Goal: Task Accomplishment & Management: Manage account settings

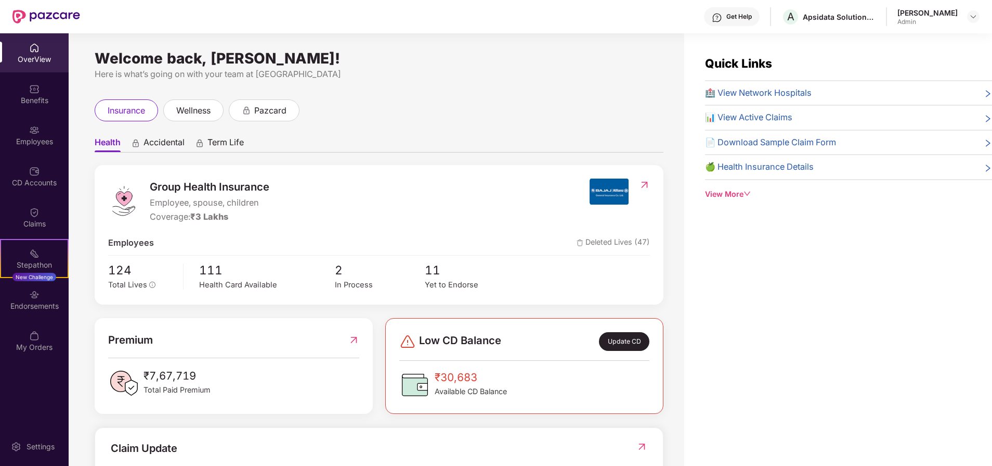
click at [44, 152] on div "Employees" at bounding box center [34, 134] width 69 height 39
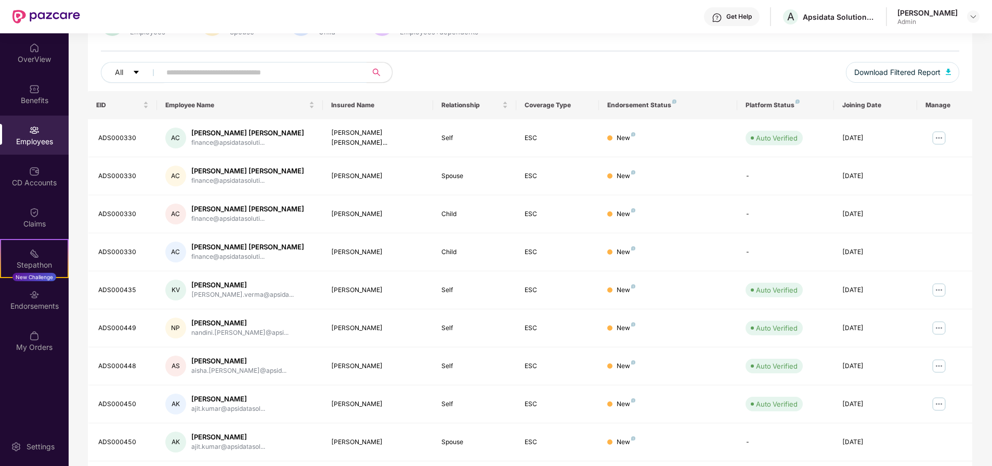
scroll to position [101, 0]
click at [941, 293] on img at bounding box center [939, 291] width 17 height 17
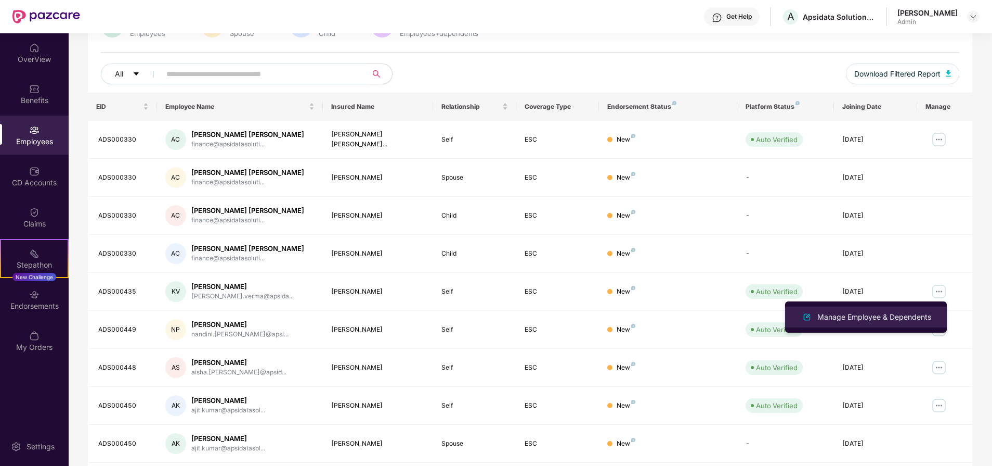
click at [912, 318] on div "Manage Employee & Dependents" at bounding box center [875, 316] width 118 height 11
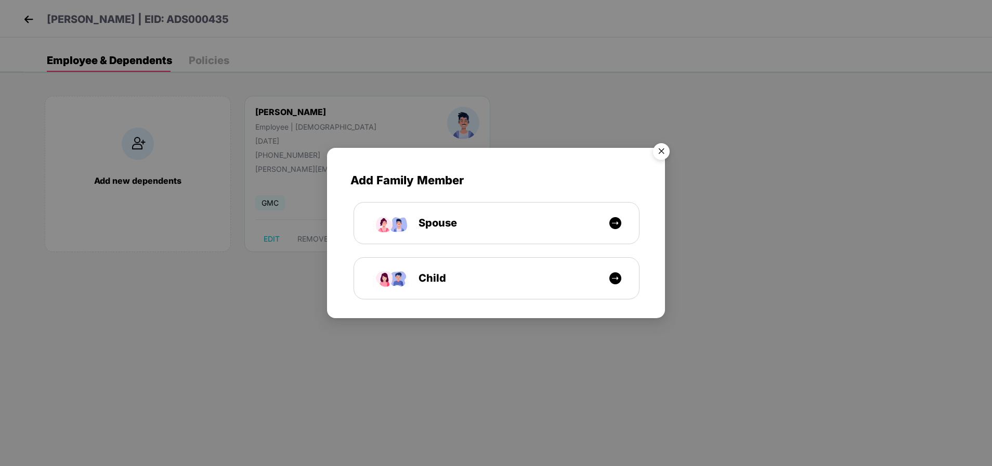
click at [661, 150] on img "Close" at bounding box center [661, 152] width 29 height 29
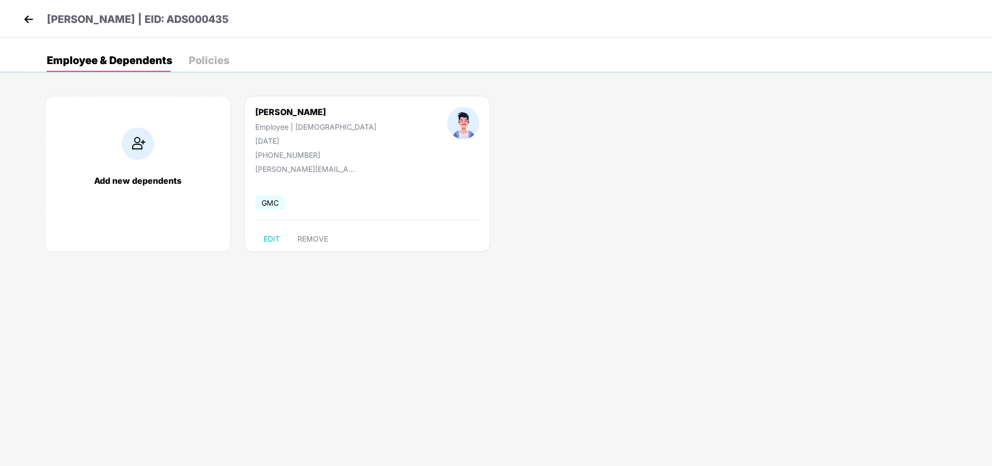
click at [24, 15] on img at bounding box center [29, 19] width 16 height 16
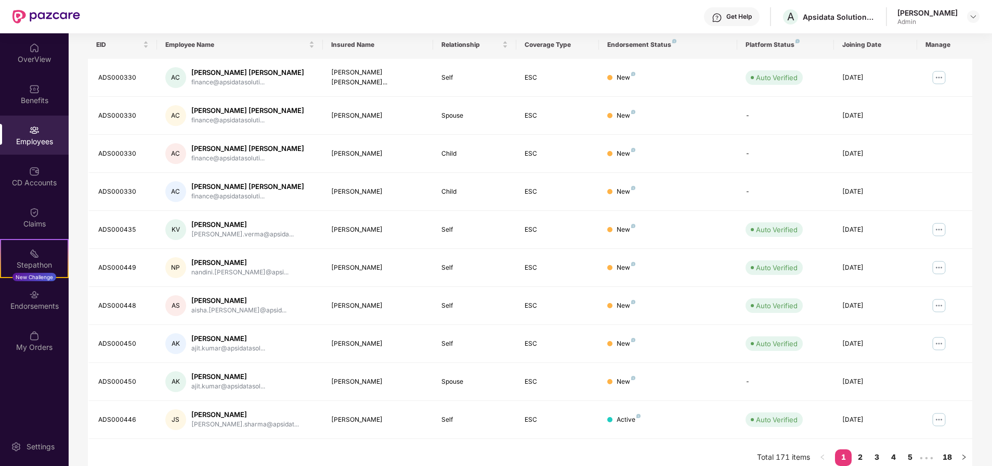
scroll to position [174, 0]
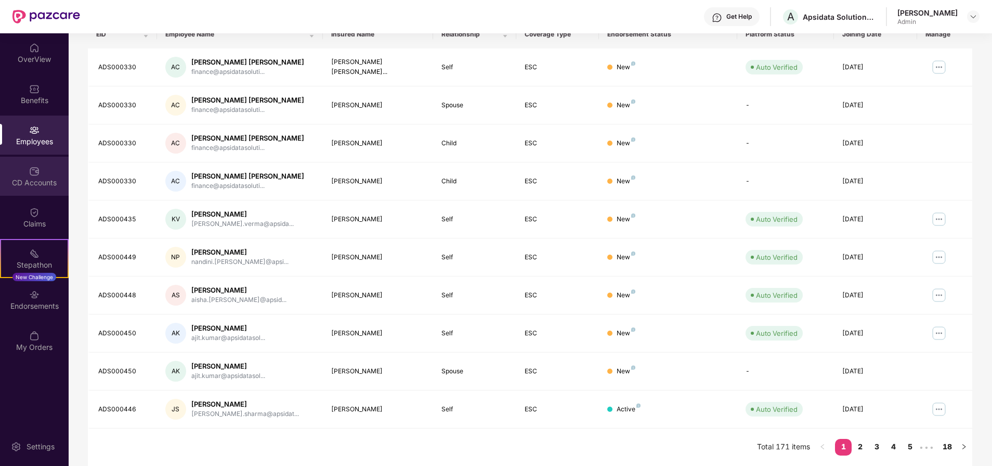
click at [41, 184] on div "CD Accounts" at bounding box center [34, 182] width 69 height 10
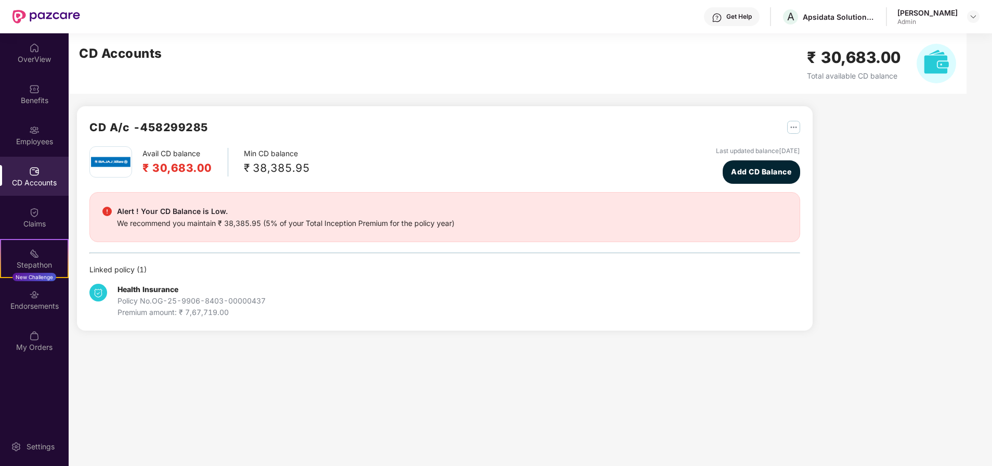
click at [266, 168] on div "₹ 38,385.95" at bounding box center [277, 167] width 66 height 17
drag, startPoint x: 266, startPoint y: 168, endPoint x: 270, endPoint y: 153, distance: 15.5
click at [270, 153] on div "CD A/c - 458299285 Avail CD balance ₹ 30,683.00 Min CD balance ₹ 38,385.95 Last…" at bounding box center [444, 218] width 711 height 199
drag, startPoint x: 270, startPoint y: 153, endPoint x: 272, endPoint y: 171, distance: 17.8
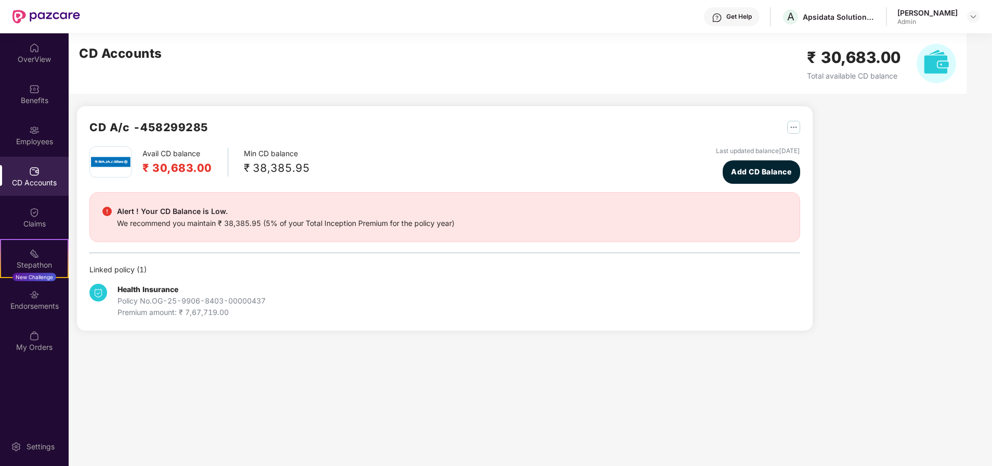
click at [272, 171] on div "₹ 38,385.95" at bounding box center [277, 167] width 66 height 17
click at [169, 170] on h2 "₹ 30,683.00" at bounding box center [178, 167] width 70 height 17
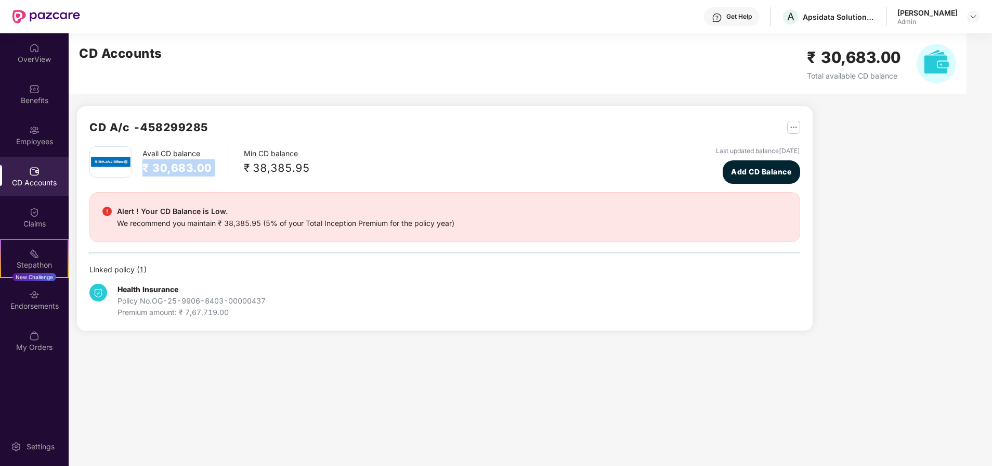
click at [169, 170] on h2 "₹ 30,683.00" at bounding box center [178, 167] width 70 height 17
drag, startPoint x: 169, startPoint y: 170, endPoint x: 137, endPoint y: 71, distance: 104.0
click at [137, 71] on div "CD Accounts ₹ 30,683.00 Total available CD balance" at bounding box center [518, 63] width 898 height 60
drag, startPoint x: 137, startPoint y: 71, endPoint x: 146, endPoint y: 130, distance: 59.4
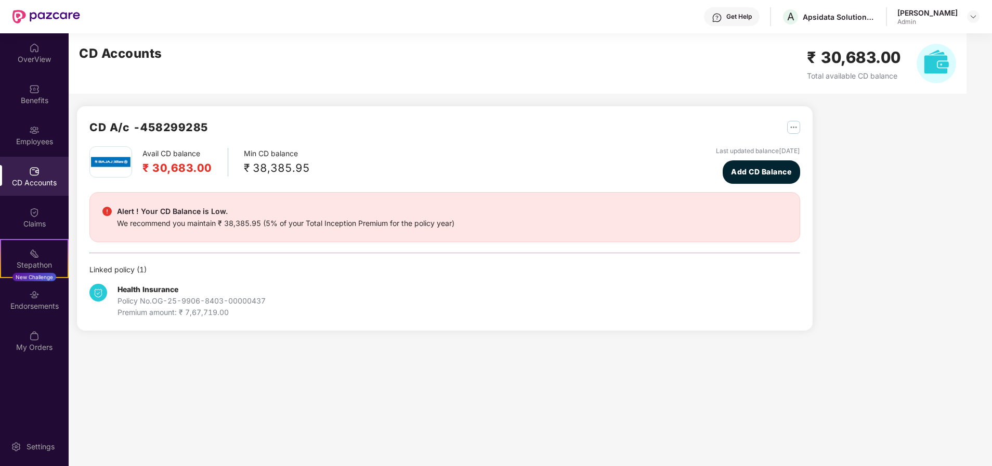
click at [146, 130] on h2 "CD A/c - 458299285" at bounding box center [148, 127] width 119 height 17
drag, startPoint x: 146, startPoint y: 130, endPoint x: 120, endPoint y: 47, distance: 86.7
click at [120, 47] on h2 "CD Accounts" at bounding box center [120, 54] width 83 height 20
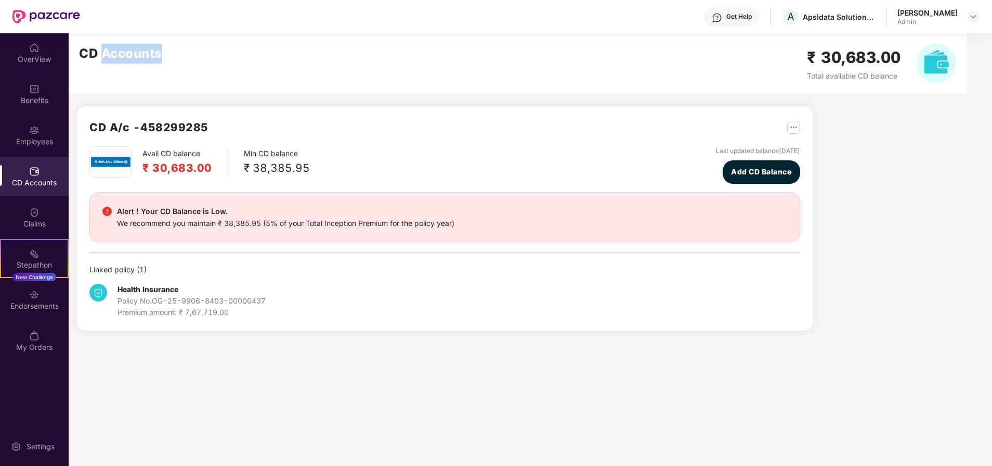
click at [120, 47] on h2 "CD Accounts" at bounding box center [120, 54] width 83 height 20
click at [752, 166] on span "Add CD Balance" at bounding box center [761, 171] width 60 height 11
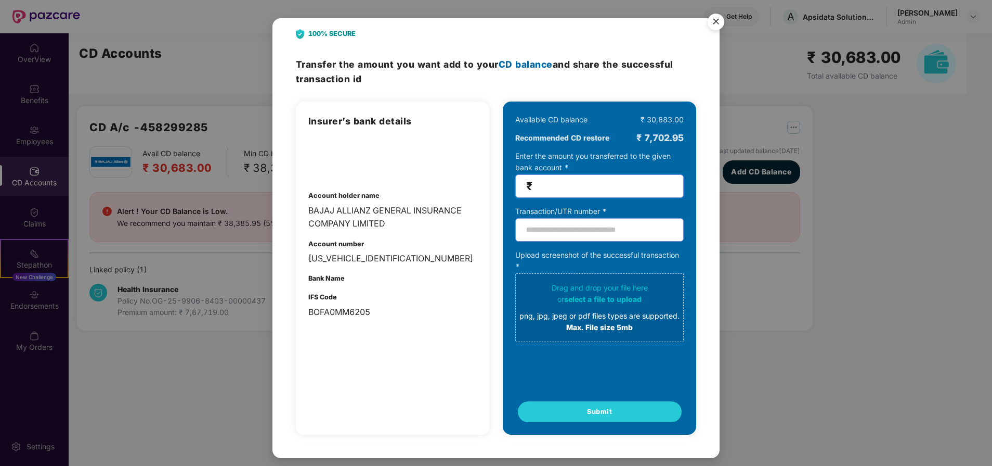
click at [557, 184] on input "number" at bounding box center [604, 186] width 138 height 12
click at [720, 21] on img "Close" at bounding box center [716, 23] width 29 height 29
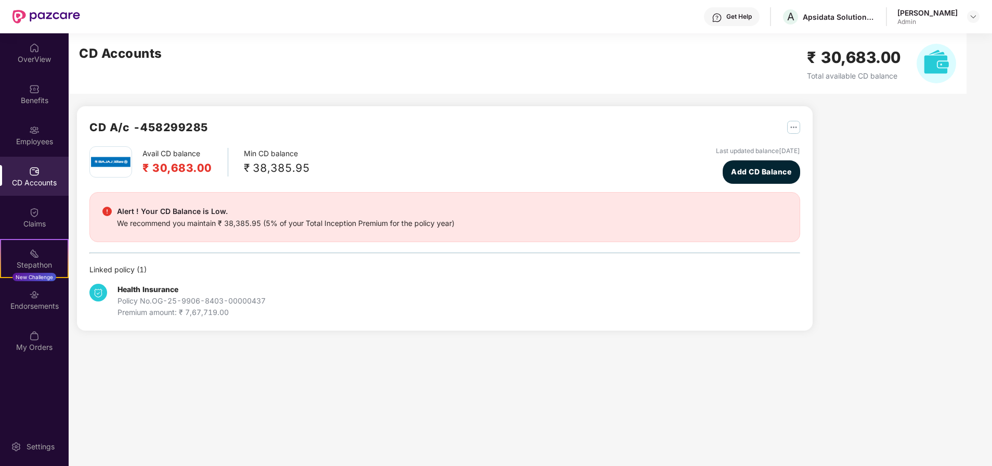
click at [564, 130] on div "CD A/c - 458299285" at bounding box center [444, 133] width 711 height 28
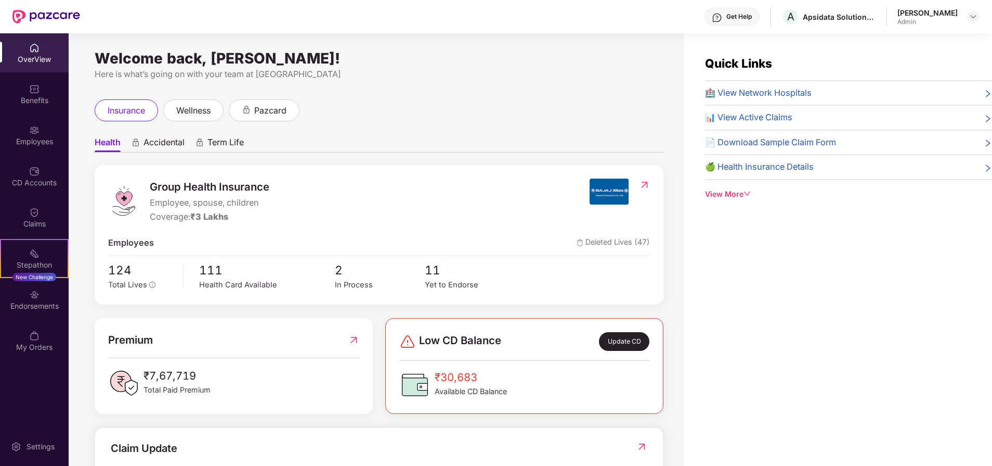
click at [628, 332] on div "Update CD" at bounding box center [624, 341] width 50 height 19
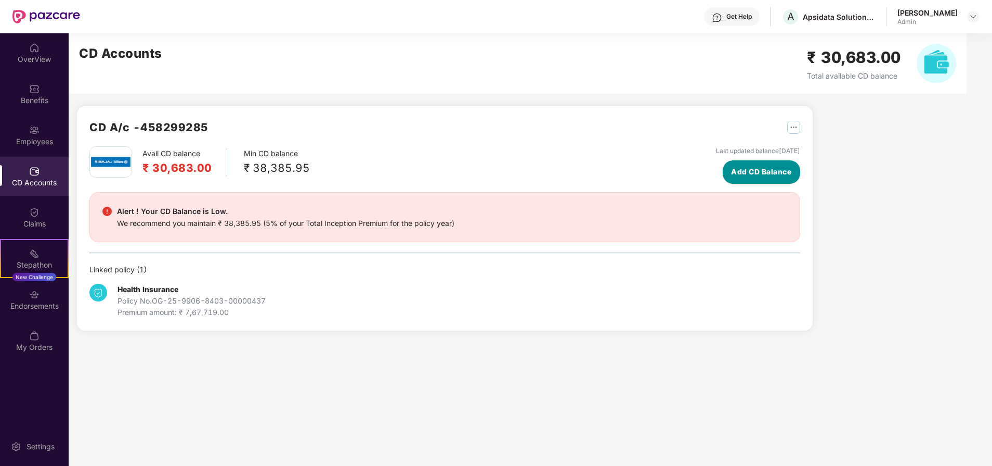
click at [753, 172] on span "Add CD Balance" at bounding box center [761, 171] width 60 height 11
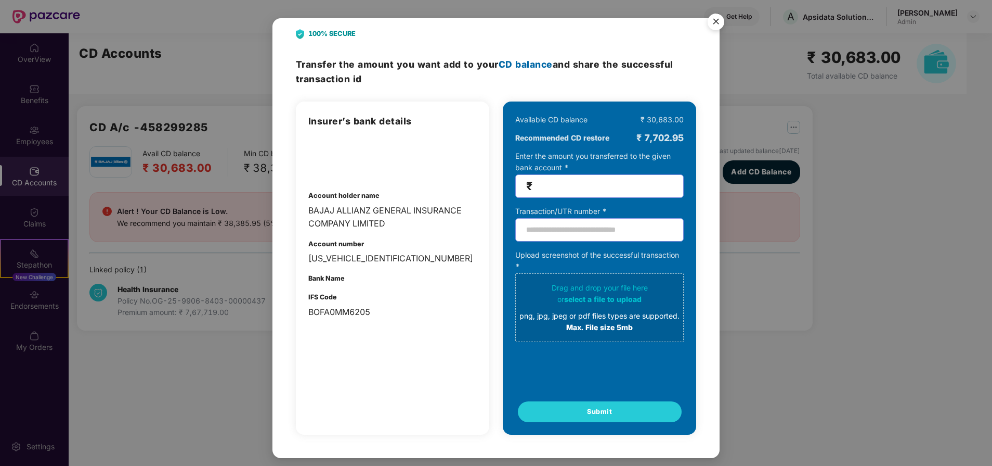
click at [622, 184] on input "number" at bounding box center [604, 186] width 138 height 12
type input "*****"
click at [576, 234] on input "text" at bounding box center [599, 229] width 169 height 23
click at [564, 234] on input "text" at bounding box center [599, 229] width 169 height 23
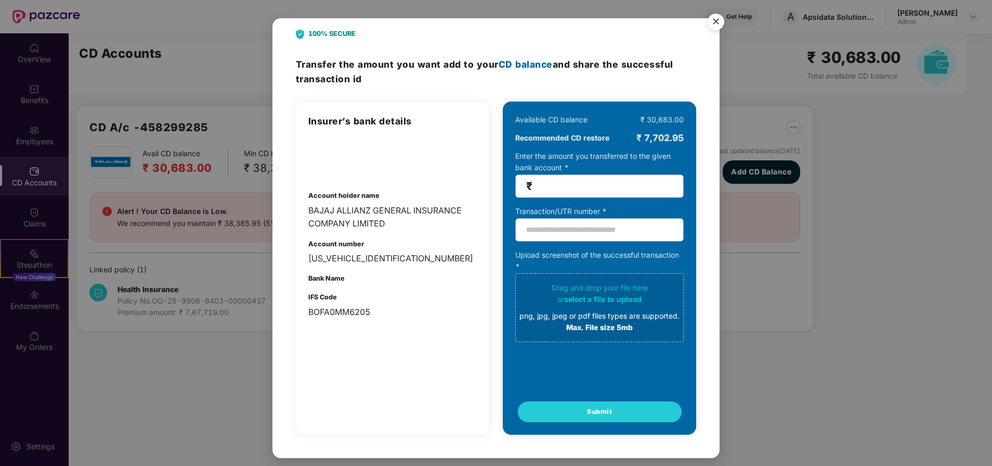
click at [557, 215] on div "Transaction/UTR number *" at bounding box center [599, 210] width 169 height 11
click at [553, 225] on input "text" at bounding box center [599, 229] width 169 height 23
type input "**********"
click at [210, 204] on div "**********" at bounding box center [496, 233] width 992 height 466
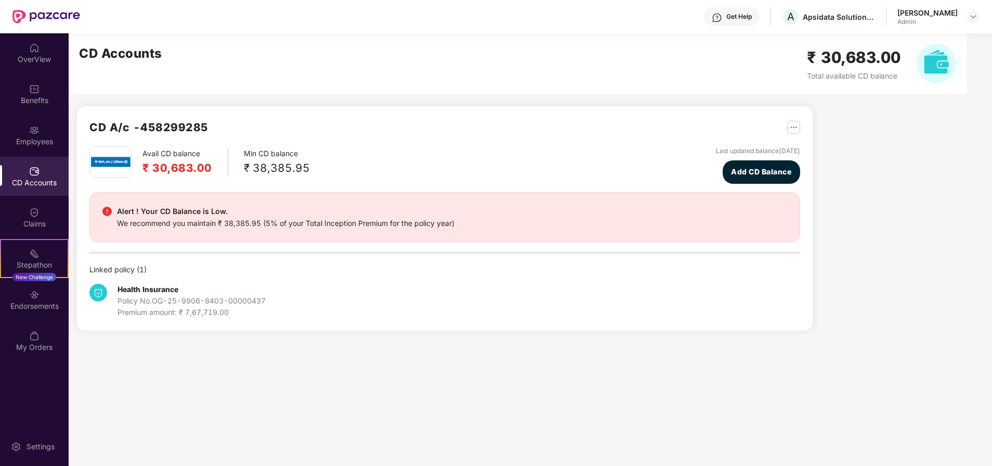
click at [172, 169] on h2 "₹ 30,683.00" at bounding box center [178, 167] width 70 height 17
click at [743, 165] on button "Add CD Balance" at bounding box center [762, 171] width 78 height 23
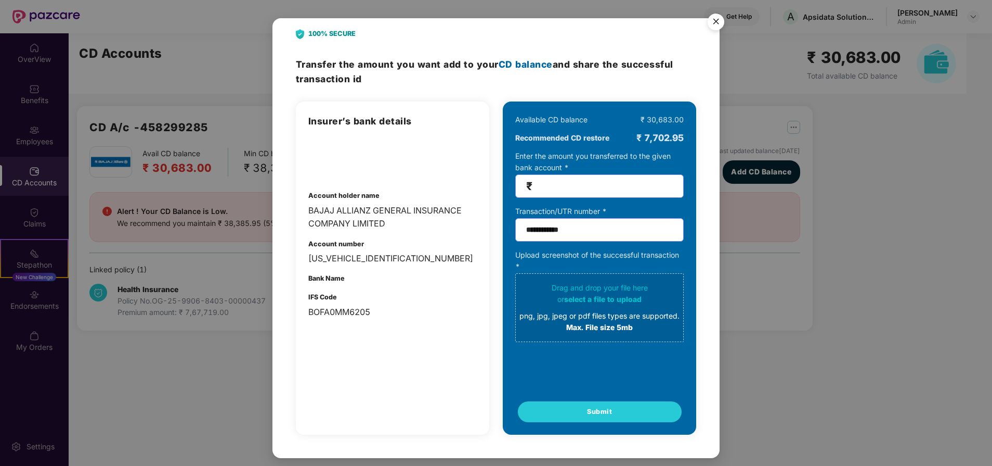
click at [549, 211] on div "Transaction/UTR number *" at bounding box center [599, 210] width 169 height 11
click at [719, 19] on img "Close" at bounding box center [716, 23] width 29 height 29
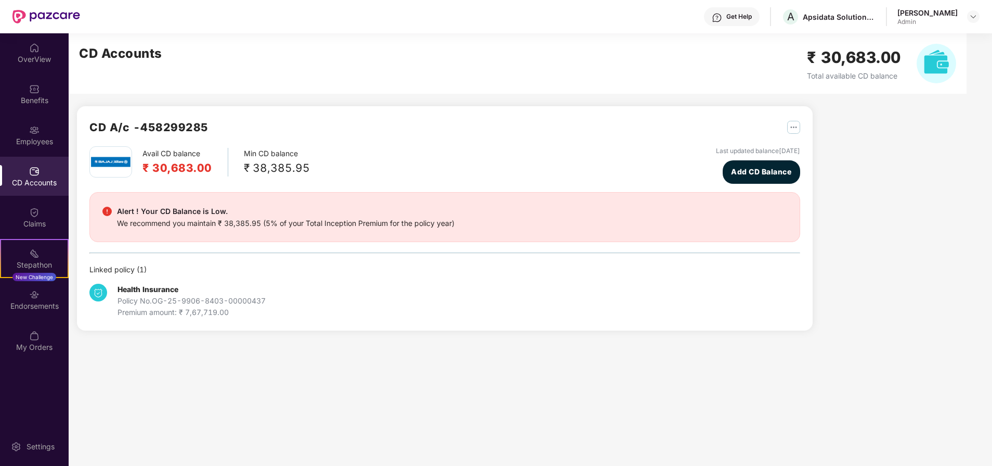
click at [287, 172] on div "₹ 38,385.95" at bounding box center [277, 167] width 66 height 17
click at [164, 171] on h2 "₹ 30,683.00" at bounding box center [178, 167] width 70 height 17
drag, startPoint x: 164, startPoint y: 171, endPoint x: 345, endPoint y: 89, distance: 199.1
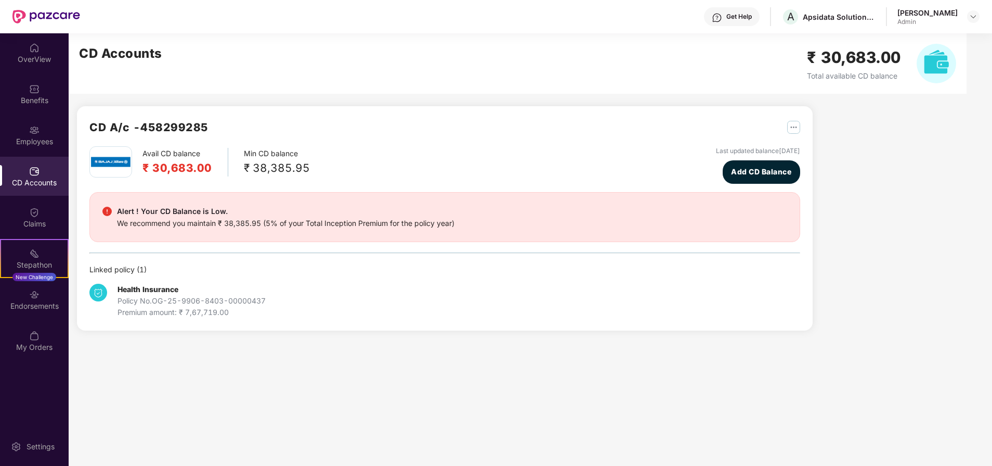
click at [345, 89] on div "CD Accounts ₹ 30,683.00 Total available CD balance" at bounding box center [518, 63] width 898 height 60
click at [220, 311] on div "Premium amount: ₹ 7,67,719.00" at bounding box center [192, 311] width 148 height 11
drag, startPoint x: 220, startPoint y: 311, endPoint x: 218, endPoint y: 295, distance: 15.7
click at [218, 295] on div "Policy No. OG-25-9906-8403-00000437" at bounding box center [192, 300] width 148 height 11
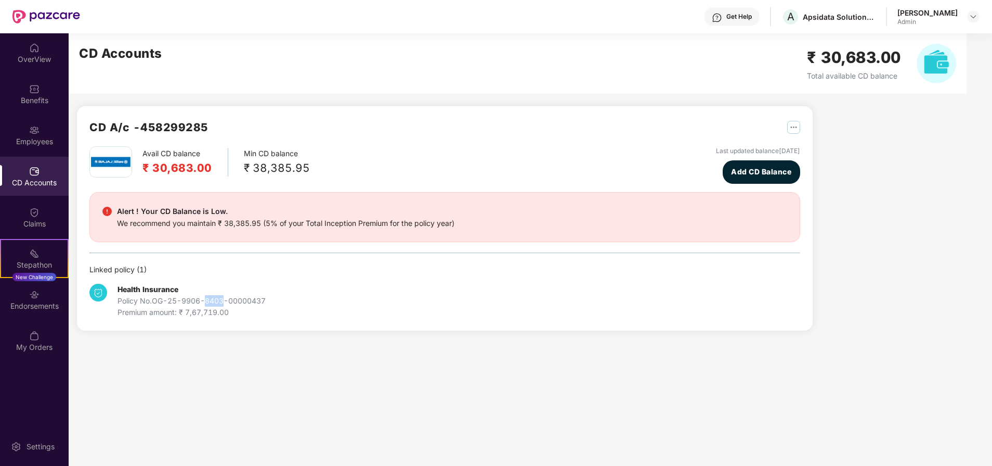
click at [218, 295] on div "Policy No. OG-25-9906-8403-00000437" at bounding box center [192, 300] width 148 height 11
drag, startPoint x: 218, startPoint y: 295, endPoint x: 132, endPoint y: 273, distance: 88.8
click at [132, 273] on div "Linked policy ( 1 )" at bounding box center [444, 269] width 711 height 11
click at [29, 139] on div "Employees" at bounding box center [34, 141] width 69 height 10
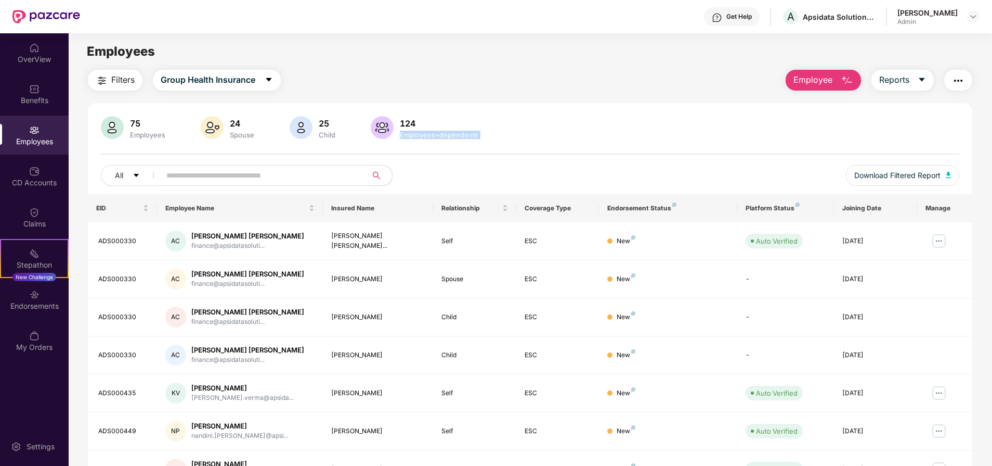
drag, startPoint x: 989, startPoint y: 95, endPoint x: 996, endPoint y: 221, distance: 126.0
click at [992, 221] on html "Get Help A Apsidata Solutions Private Limited Sumika Tiwari Admin OverView Bene…" at bounding box center [496, 233] width 992 height 466
click at [673, 87] on div "Filters Group Health Insurance Employee Reports" at bounding box center [530, 80] width 885 height 21
click at [715, 104] on div "75 Employees 24 Spouse 25 Child 124 Employees+dependents All Download Filtered …" at bounding box center [530, 371] width 885 height 536
click at [34, 100] on div "Benefits" at bounding box center [34, 100] width 69 height 10
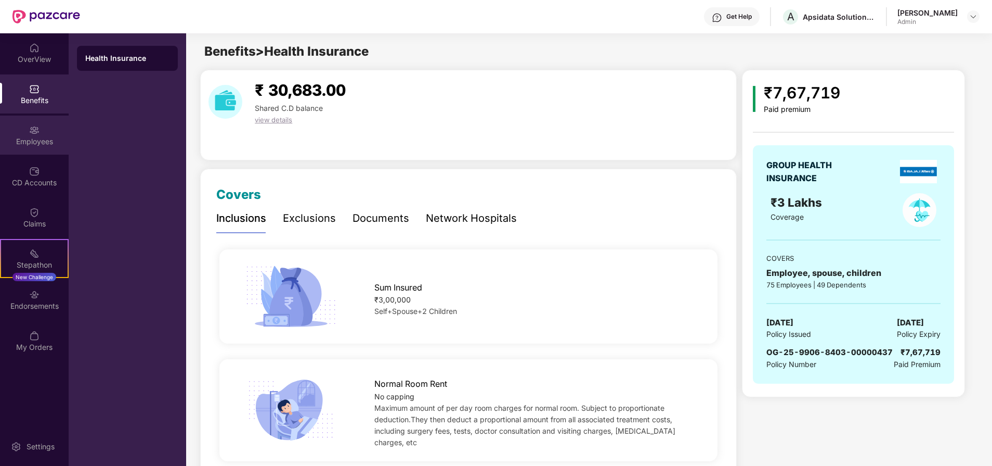
click at [21, 146] on div "Employees" at bounding box center [34, 141] width 69 height 10
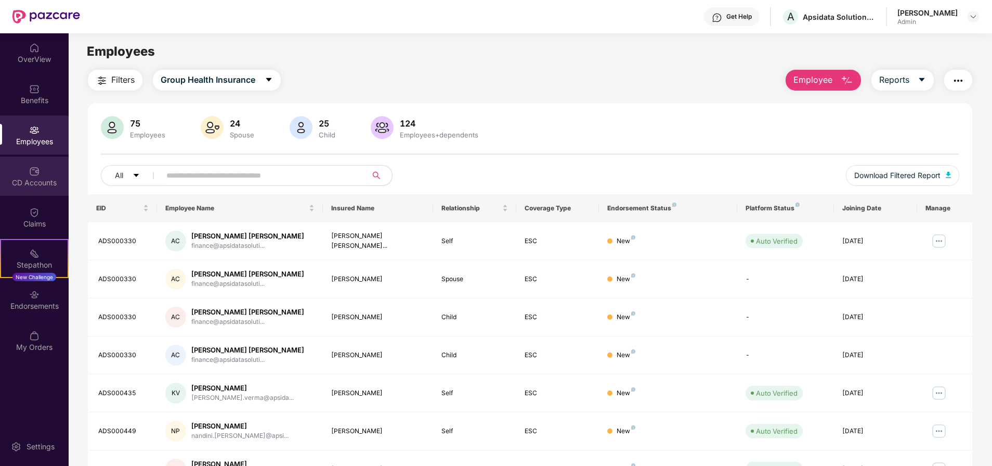
click at [25, 188] on div "CD Accounts" at bounding box center [34, 176] width 69 height 39
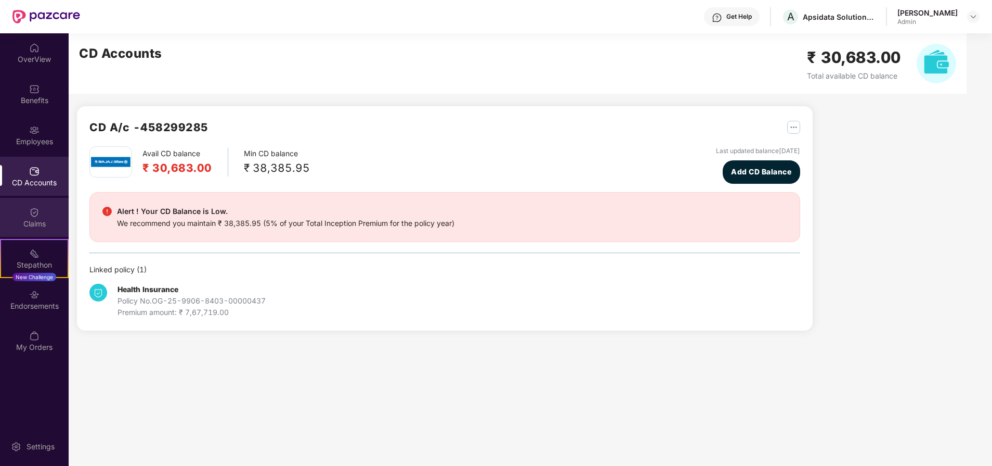
click at [27, 210] on div "Claims" at bounding box center [34, 217] width 69 height 39
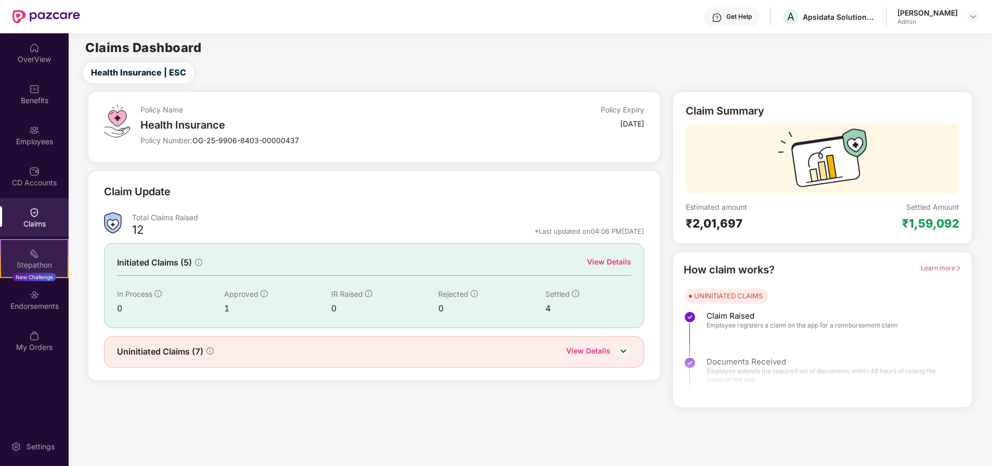
click at [26, 260] on div "Stepathon" at bounding box center [34, 265] width 67 height 10
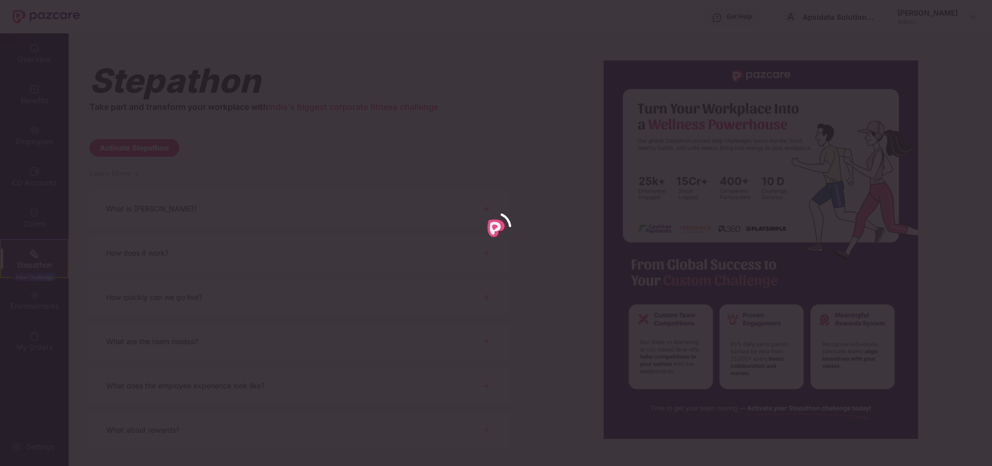
click at [22, 302] on div at bounding box center [496, 233] width 992 height 466
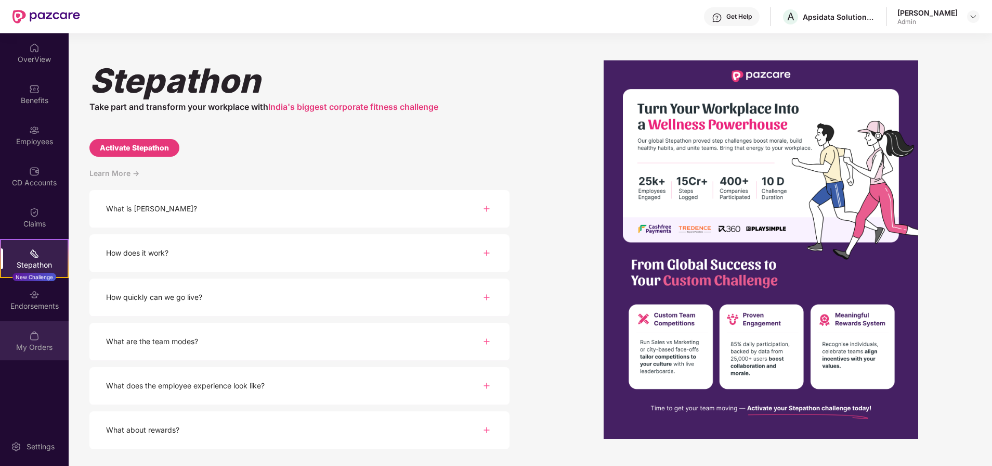
click at [52, 344] on div "My Orders" at bounding box center [34, 347] width 69 height 10
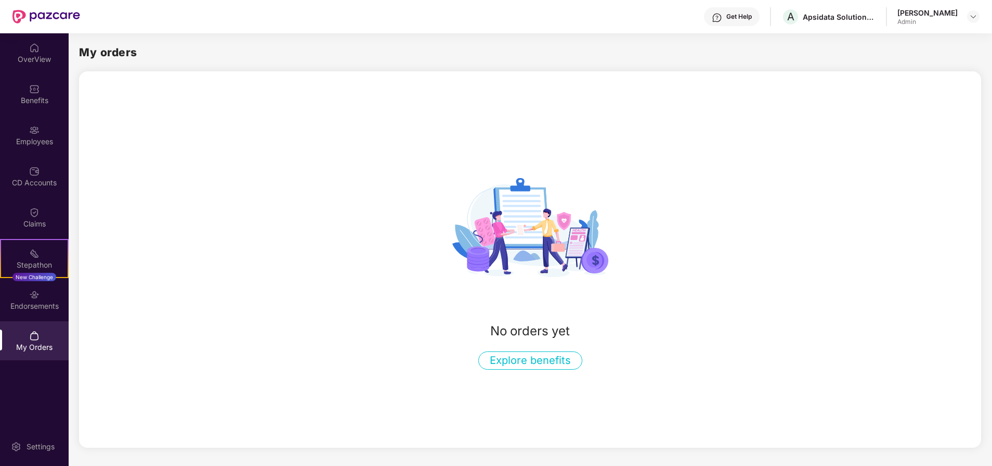
click at [50, 329] on div "My Orders" at bounding box center [34, 340] width 69 height 39
click at [49, 301] on div "Endorsements" at bounding box center [34, 306] width 69 height 10
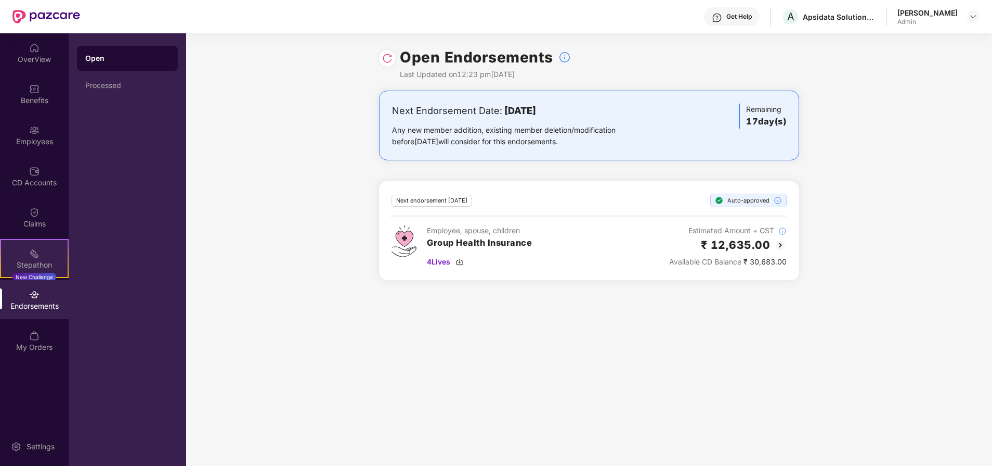
click at [46, 252] on div "Stepathon New Challenge" at bounding box center [34, 258] width 69 height 39
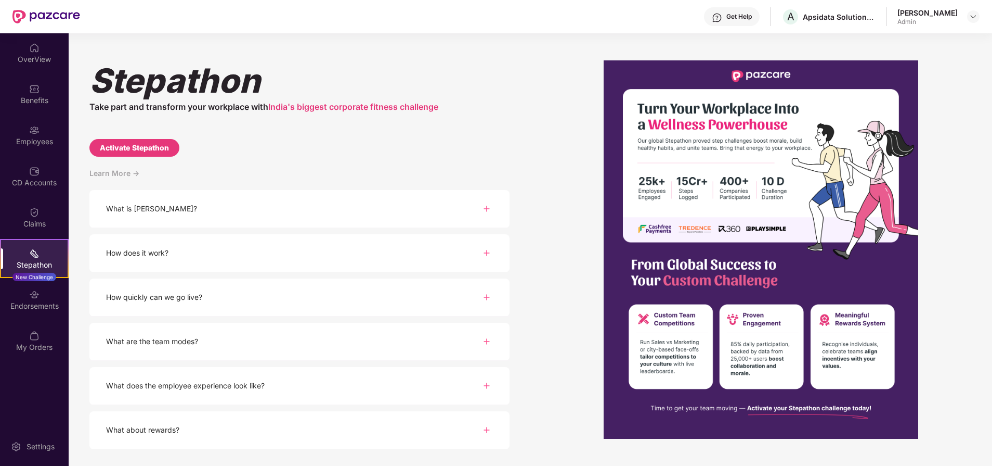
click at [43, 209] on div "Claims" at bounding box center [34, 217] width 69 height 39
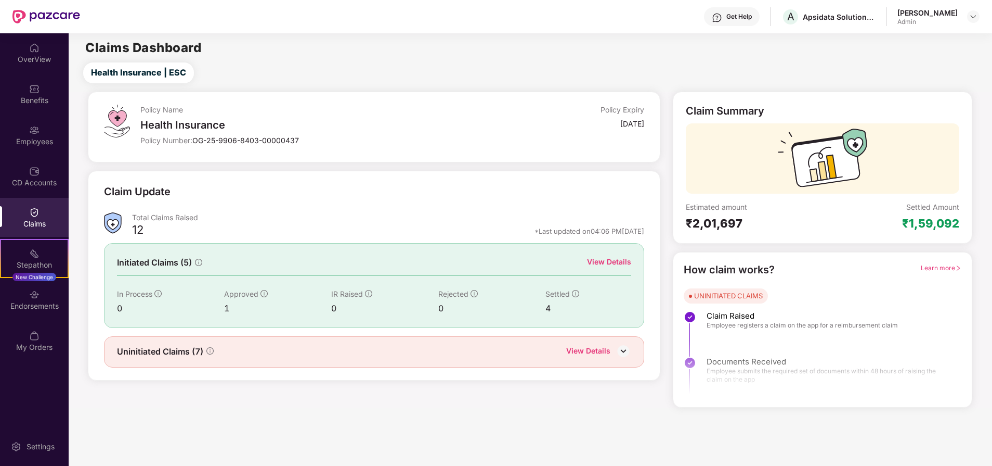
click at [54, 252] on div "Stepathon New Challenge" at bounding box center [34, 258] width 69 height 39
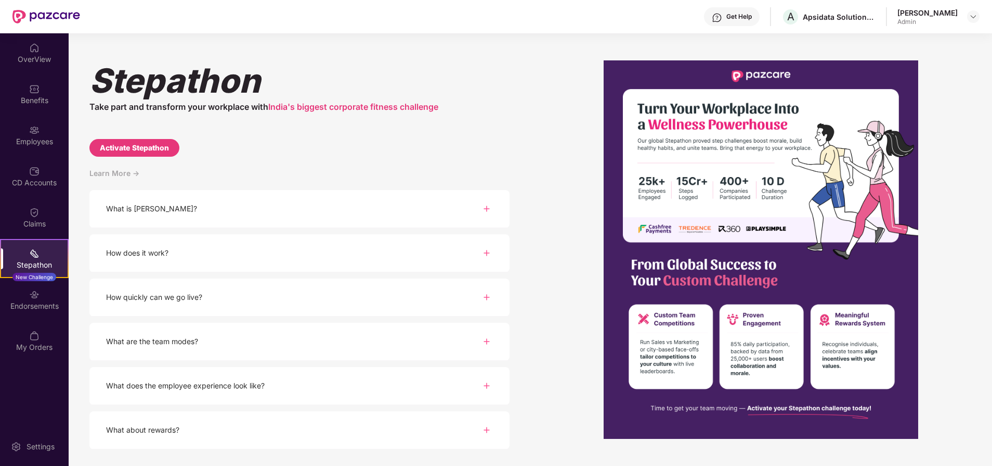
click at [236, 81] on div "Stepathon" at bounding box center [299, 80] width 420 height 40
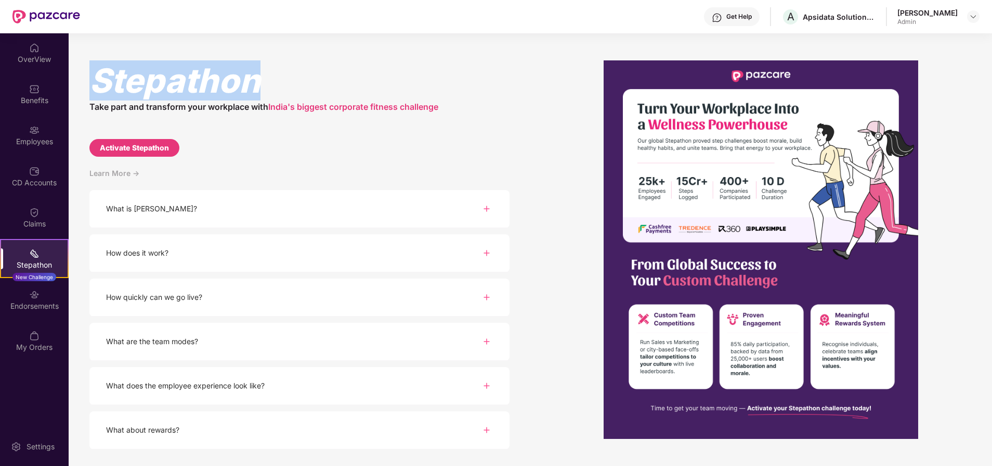
click at [236, 81] on div "Stepathon" at bounding box center [299, 80] width 420 height 40
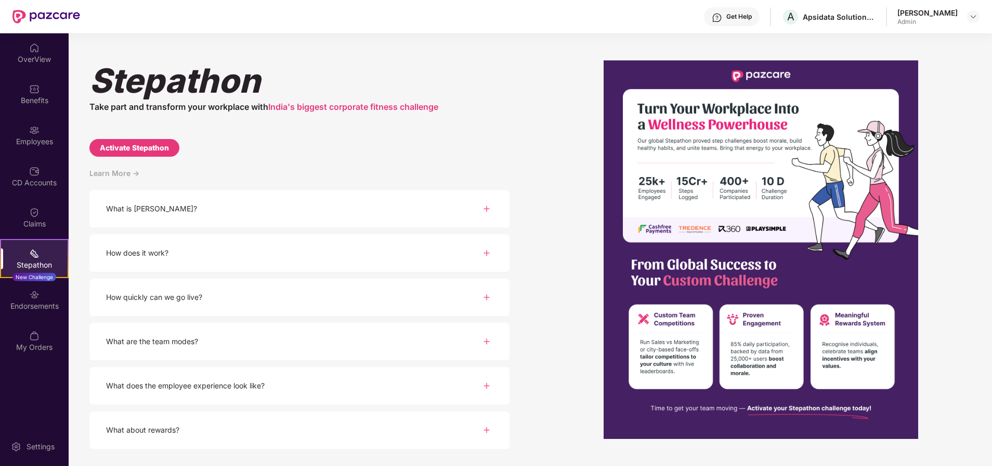
drag, startPoint x: 236, startPoint y: 81, endPoint x: 261, endPoint y: 131, distance: 55.4
click at [261, 131] on div "Stepathon Take part and transform your workplace with India's biggest corporate…" at bounding box center [299, 262] width 420 height 405
click at [133, 93] on div "Stepathon" at bounding box center [299, 80] width 420 height 40
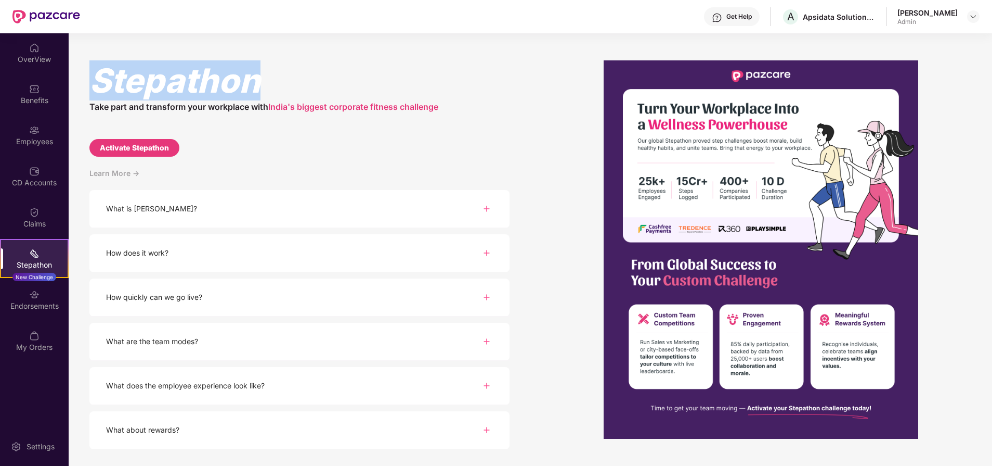
click at [133, 93] on div "Stepathon" at bounding box center [299, 80] width 420 height 40
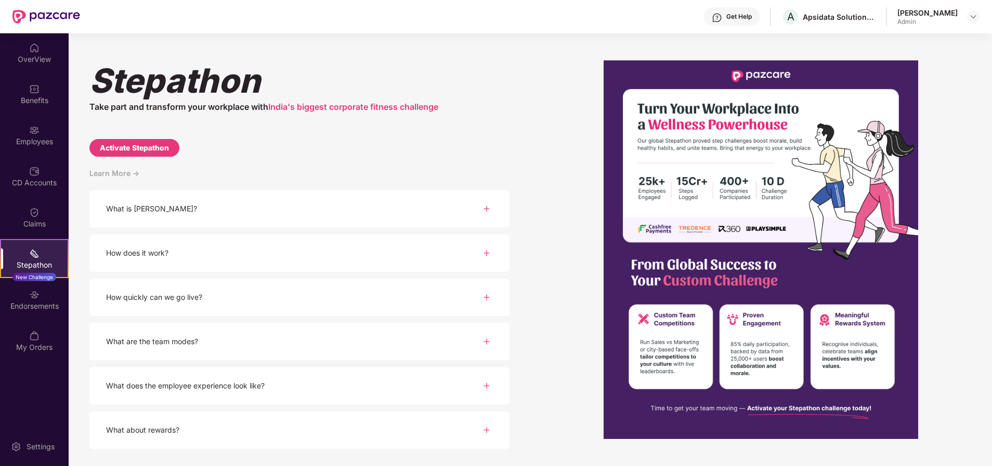
drag, startPoint x: 133, startPoint y: 93, endPoint x: 198, endPoint y: 128, distance: 73.6
click at [198, 128] on div "Stepathon Take part and transform your workplace with India's biggest corporate…" at bounding box center [299, 262] width 420 height 405
click at [954, 83] on div at bounding box center [761, 249] width 420 height 378
click at [35, 351] on div "My Orders" at bounding box center [34, 347] width 69 height 10
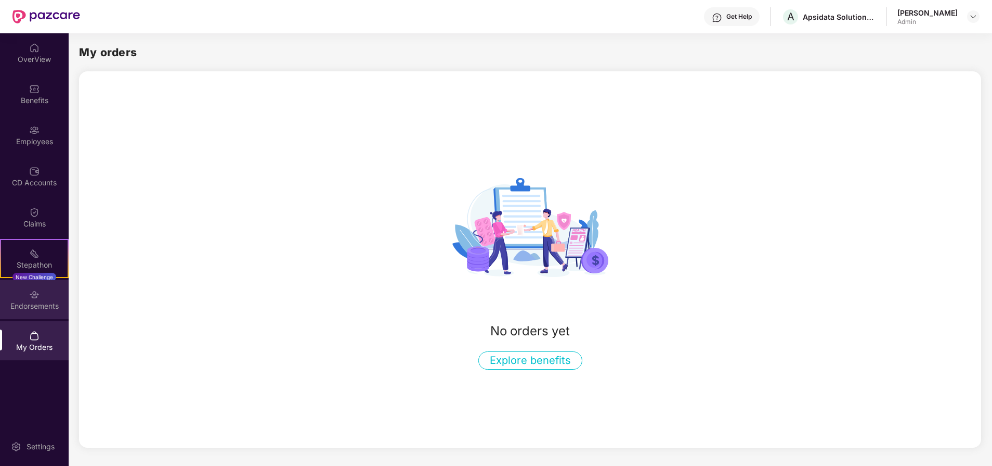
click at [35, 295] on img at bounding box center [34, 294] width 10 height 10
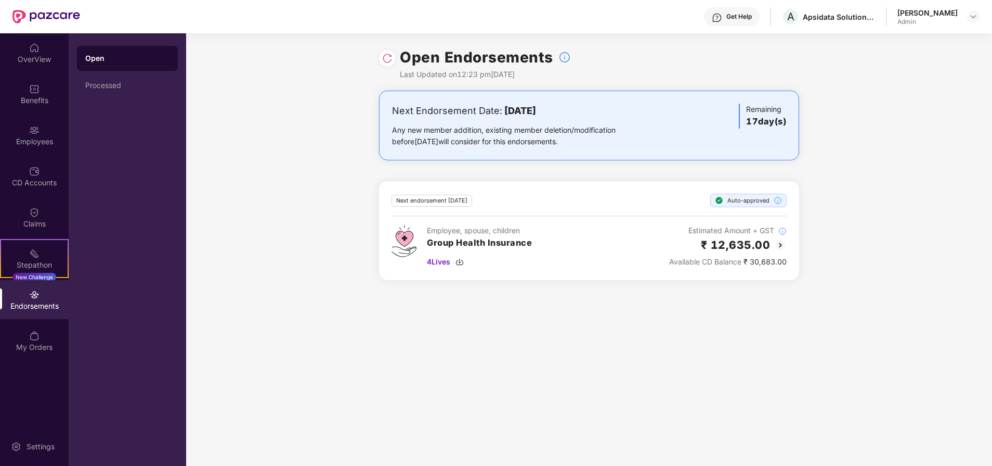
click at [769, 263] on div "Available CD Balance ₹ 30,683.00" at bounding box center [728, 261] width 118 height 11
drag, startPoint x: 769, startPoint y: 263, endPoint x: 741, endPoint y: 338, distance: 80.2
click at [741, 338] on div "Open Endorsements Last Updated on 12:23 pm, 09 Sep 2025 Next Endorsement Date: …" at bounding box center [589, 249] width 806 height 432
click at [778, 246] on img at bounding box center [781, 245] width 12 height 12
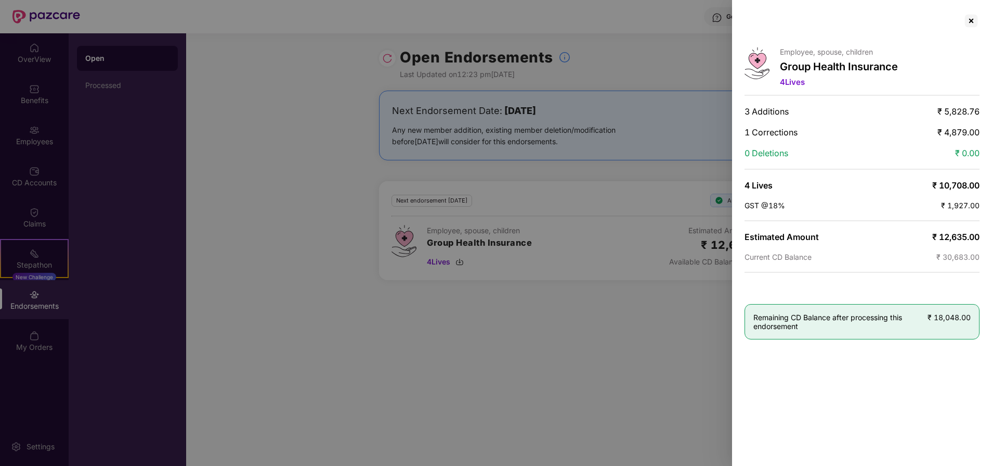
click at [950, 189] on span "₹ 10,708.00" at bounding box center [956, 185] width 47 height 10
click at [819, 382] on div "Employee, spouse, children Group Health Insurance 4 Lives 3 Additions ₹ 5,828.7…" at bounding box center [862, 233] width 260 height 466
click at [657, 336] on div at bounding box center [496, 233] width 992 height 466
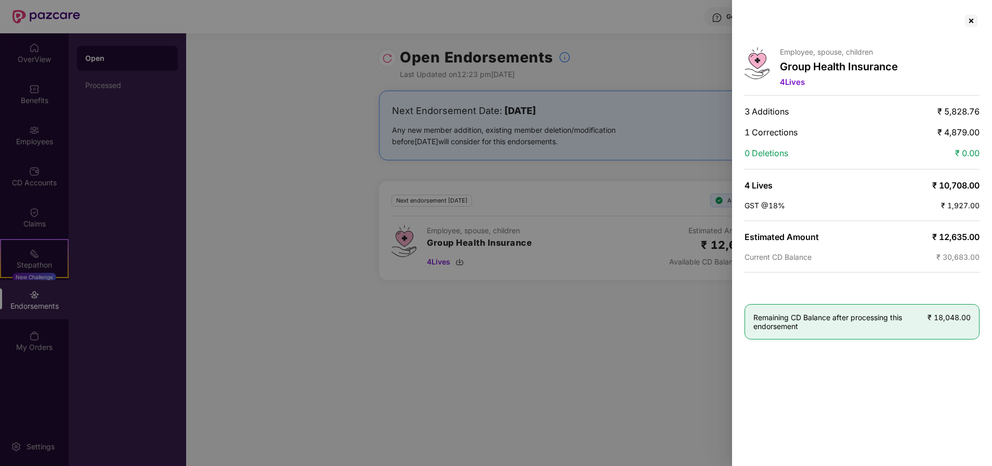
click at [657, 336] on div at bounding box center [496, 233] width 992 height 466
click at [487, 279] on div at bounding box center [496, 233] width 992 height 466
click at [34, 218] on div at bounding box center [496, 233] width 992 height 466
click at [38, 181] on div at bounding box center [496, 233] width 992 height 466
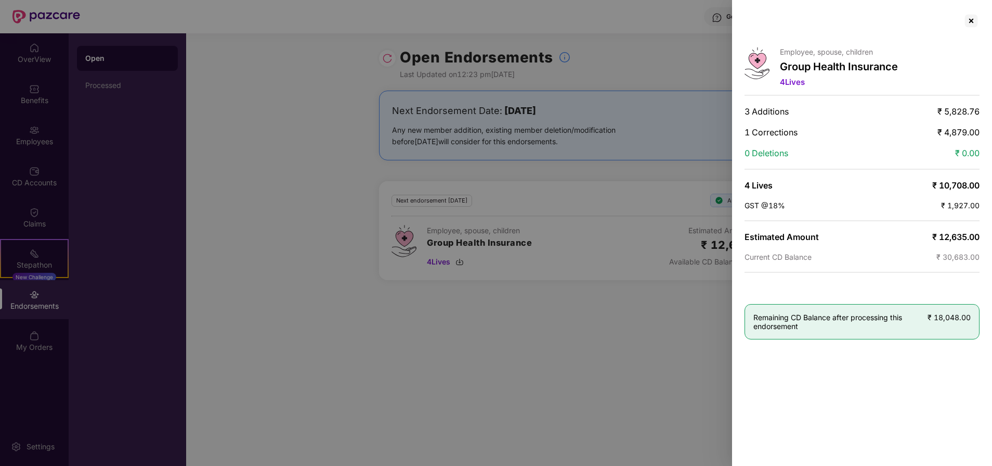
click at [38, 181] on div at bounding box center [496, 233] width 992 height 466
click at [33, 146] on div at bounding box center [496, 233] width 992 height 466
click at [489, 227] on div at bounding box center [496, 233] width 992 height 466
click at [973, 21] on div at bounding box center [971, 20] width 17 height 17
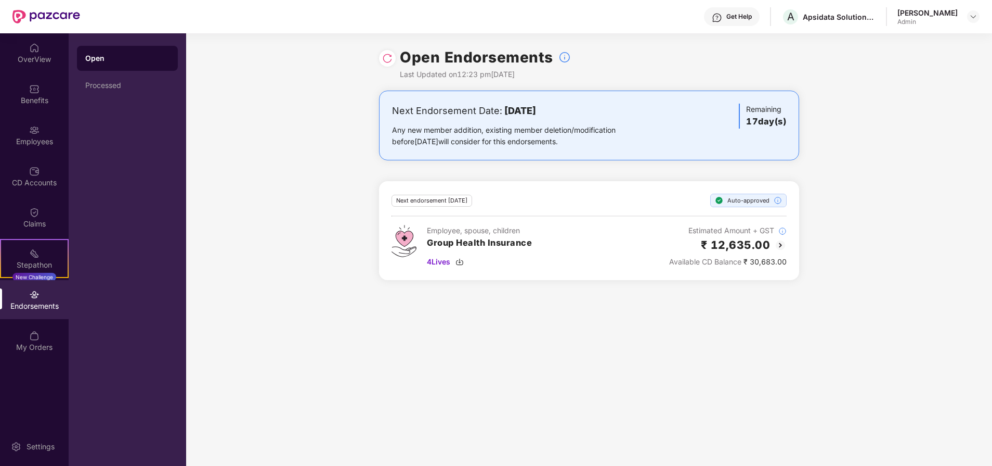
click at [432, 246] on h3 "Group Health Insurance" at bounding box center [479, 243] width 105 height 14
drag, startPoint x: 432, startPoint y: 246, endPoint x: 630, endPoint y: 310, distance: 208.8
click at [630, 310] on div "Open Endorsements Last Updated on 12:23 pm, 09 Sep 2025 Next Endorsement Date: …" at bounding box center [589, 249] width 806 height 432
click at [778, 244] on img at bounding box center [781, 245] width 12 height 12
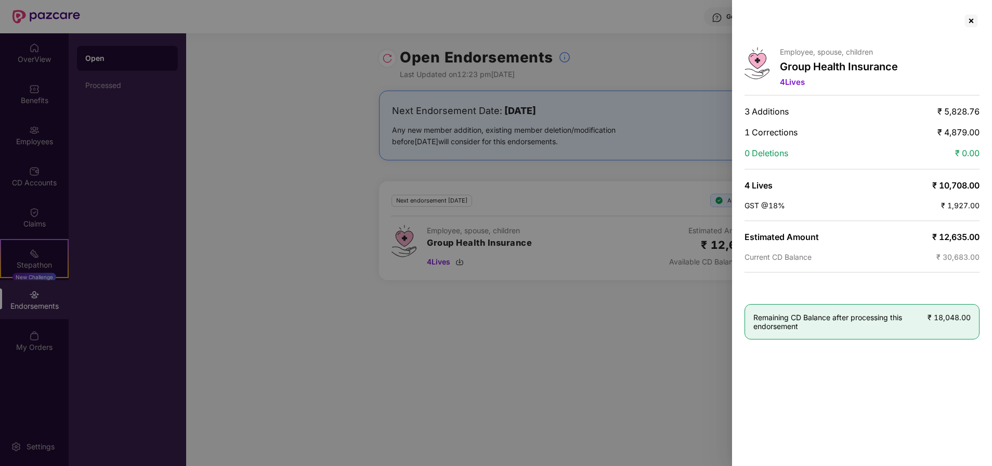
click at [317, 276] on div at bounding box center [496, 233] width 992 height 466
click at [119, 87] on div at bounding box center [496, 233] width 992 height 466
click at [978, 19] on div at bounding box center [971, 20] width 17 height 17
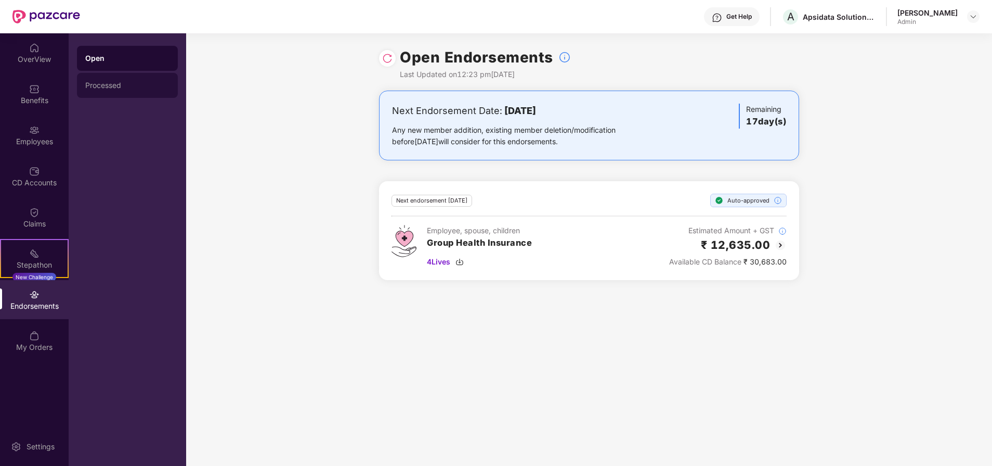
click at [128, 95] on div "Processed" at bounding box center [127, 85] width 101 height 25
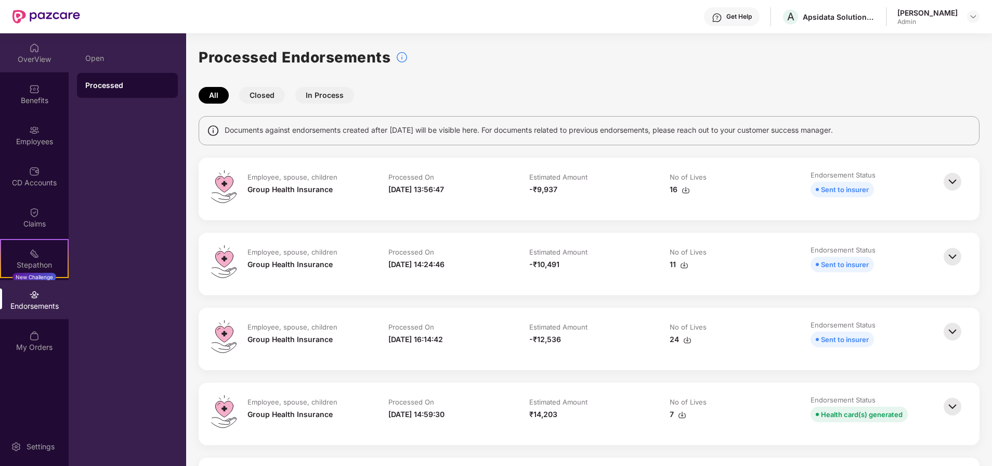
click at [18, 55] on div "OverView" at bounding box center [34, 59] width 69 height 10
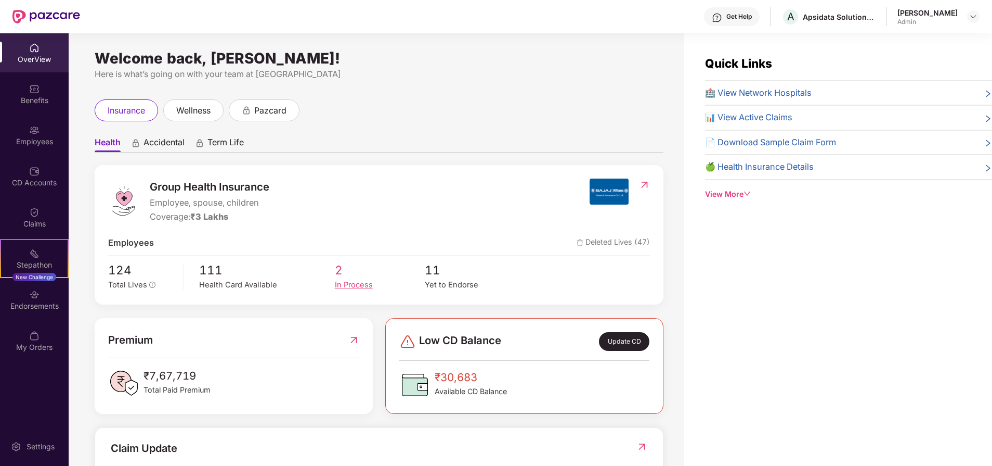
click at [351, 278] on span "2" at bounding box center [380, 270] width 91 height 19
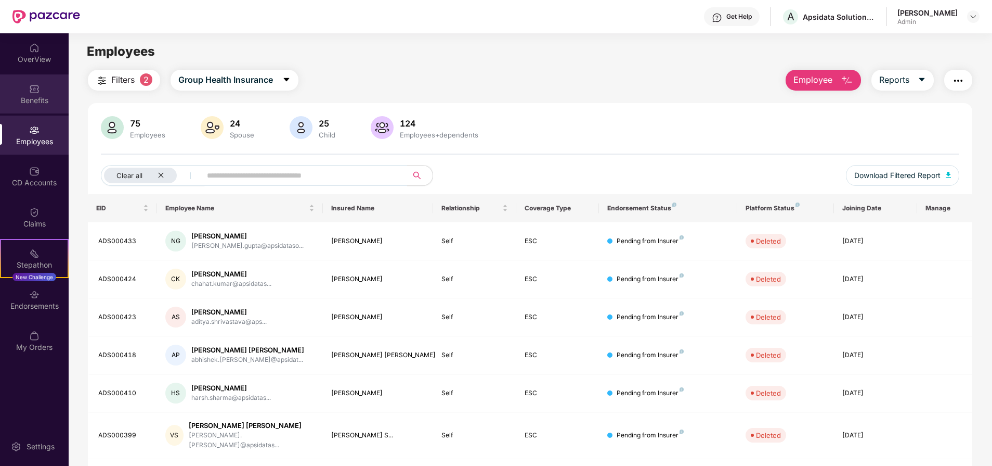
click at [35, 109] on div "Benefits" at bounding box center [34, 93] width 69 height 39
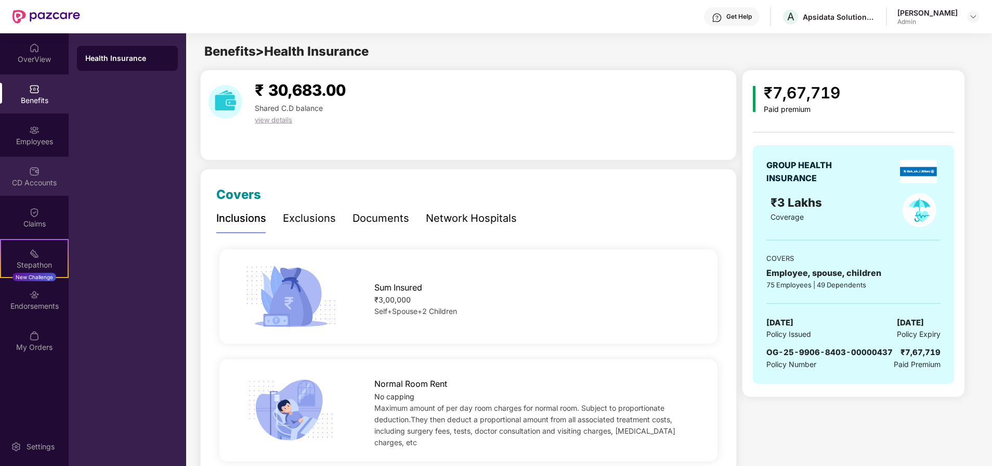
click at [54, 186] on div "CD Accounts" at bounding box center [34, 182] width 69 height 10
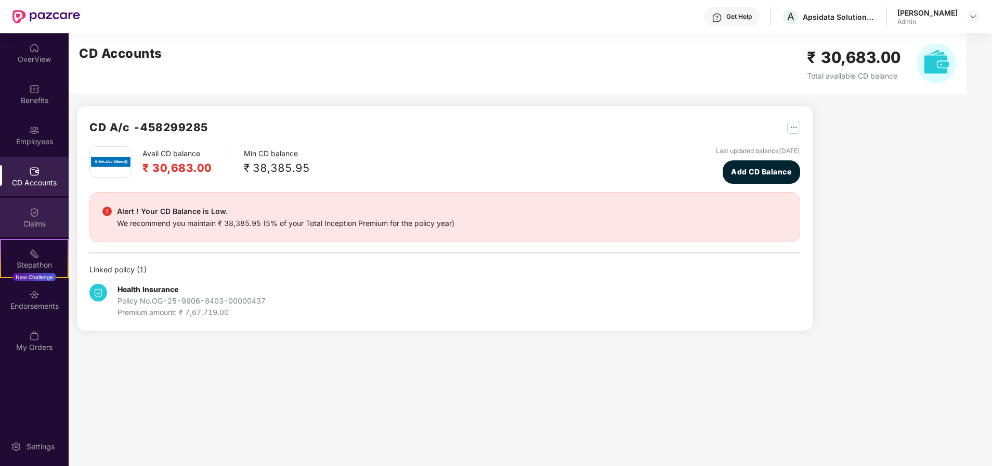
click at [37, 224] on div "Claims" at bounding box center [34, 223] width 69 height 10
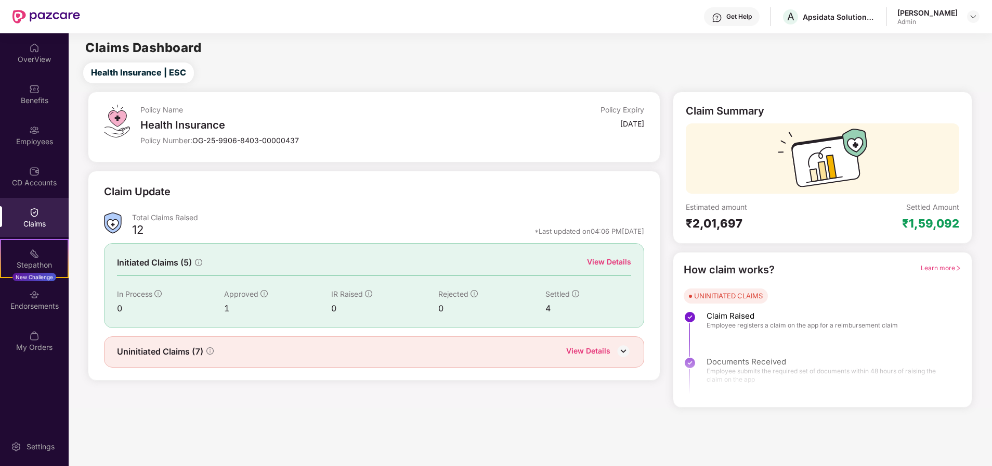
click at [624, 348] on img at bounding box center [624, 351] width 16 height 16
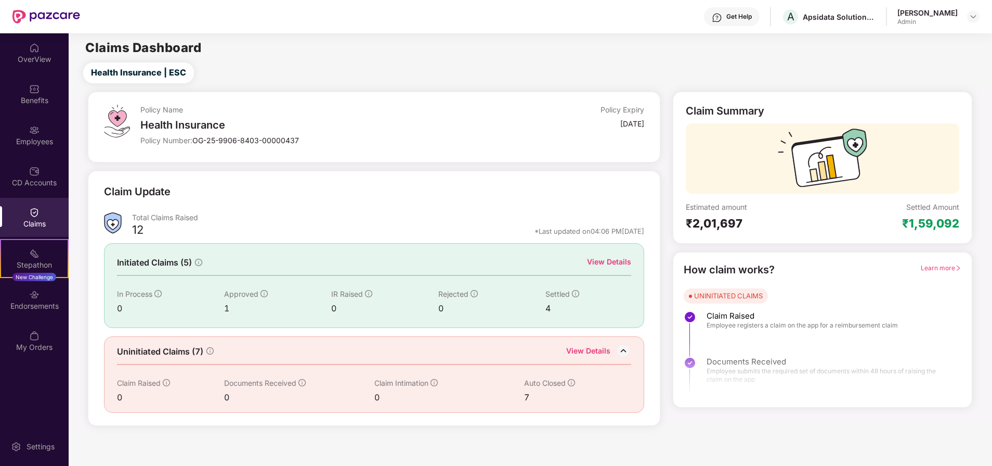
click at [609, 256] on div "View Details" at bounding box center [609, 261] width 44 height 11
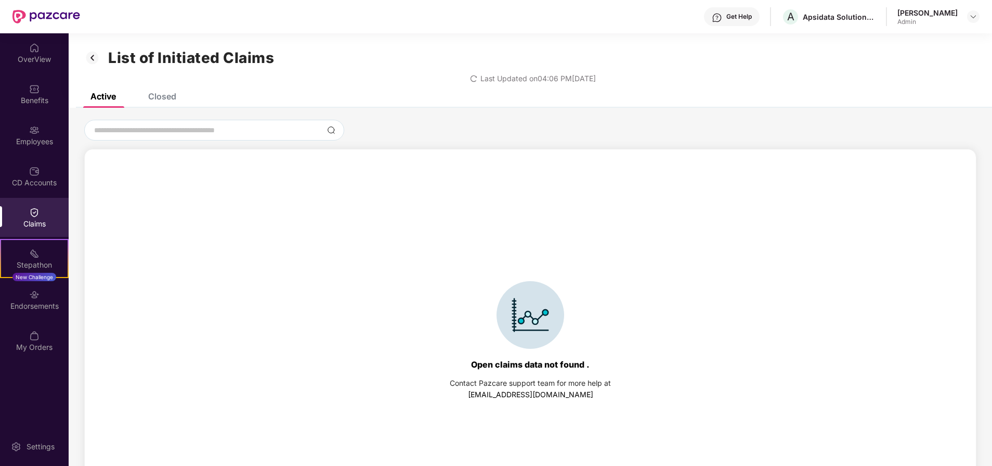
click at [160, 97] on div "Closed" at bounding box center [162, 96] width 28 height 10
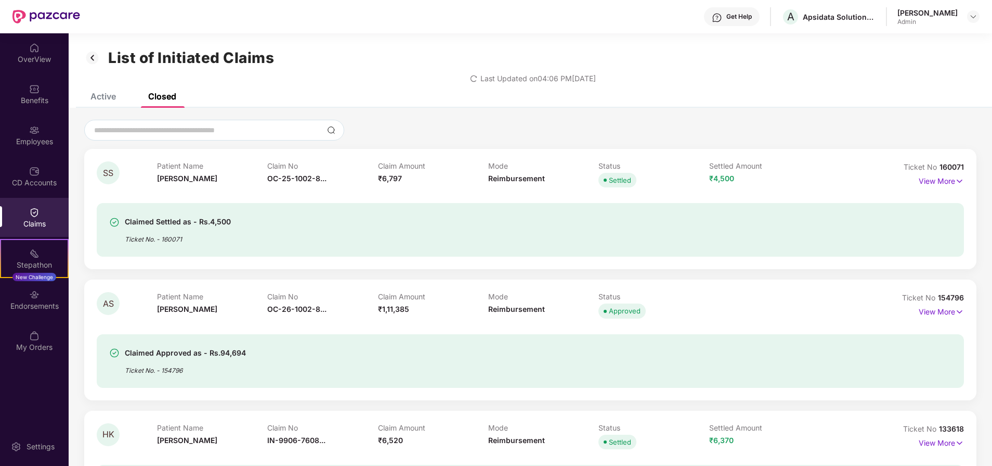
drag, startPoint x: 990, startPoint y: 42, endPoint x: 996, endPoint y: 84, distance: 42.5
click at [992, 84] on html "Get Help A Apsidata Solutions Private Limited Sumika Tiwari Admin OverView Bene…" at bounding box center [496, 233] width 992 height 466
click at [831, 61] on div "List of Initiated Claims" at bounding box center [530, 58] width 893 height 18
click at [497, 101] on div "Active Closed" at bounding box center [531, 100] width 924 height 15
click at [47, 175] on div "CD Accounts" at bounding box center [34, 176] width 69 height 39
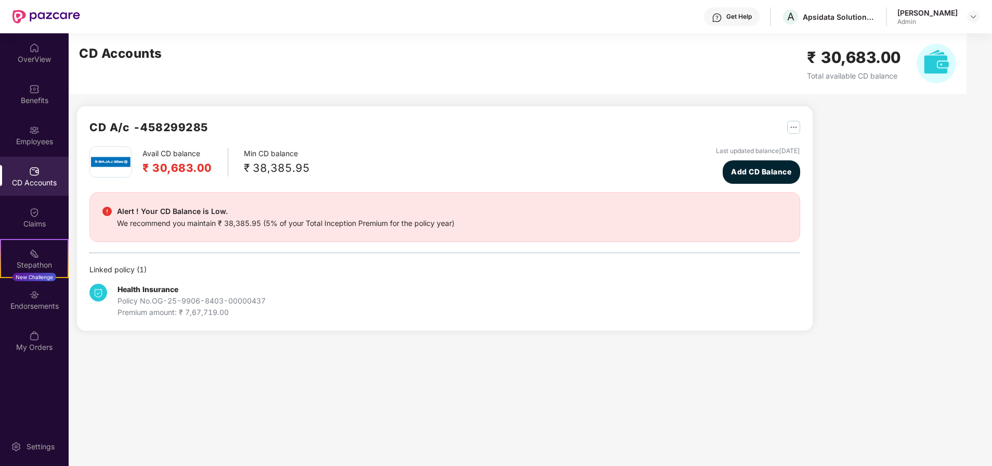
click at [435, 207] on div "Alert ! Your CD Balance is Low." at bounding box center [286, 211] width 338 height 12
